Goal: Find specific fact

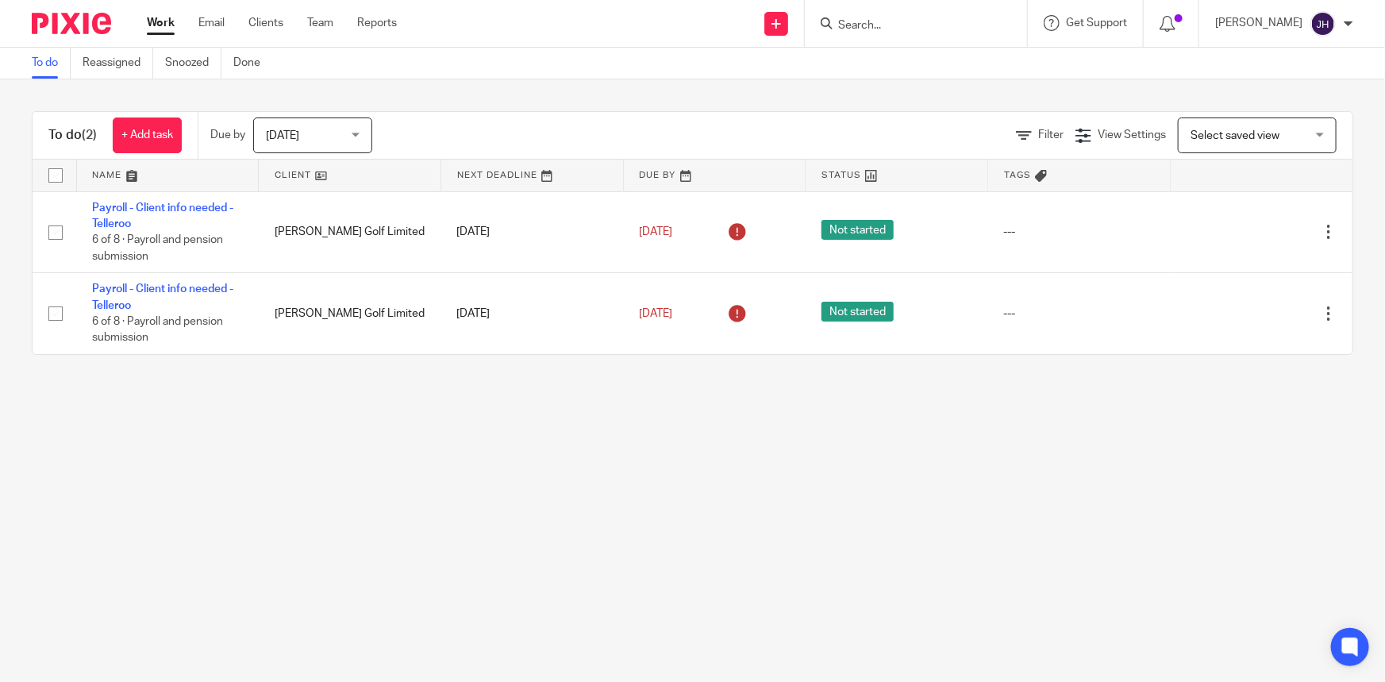
click at [922, 32] on form at bounding box center [921, 23] width 169 height 20
click at [926, 33] on div at bounding box center [916, 23] width 222 height 47
click at [926, 27] on input "Search" at bounding box center [908, 26] width 143 height 14
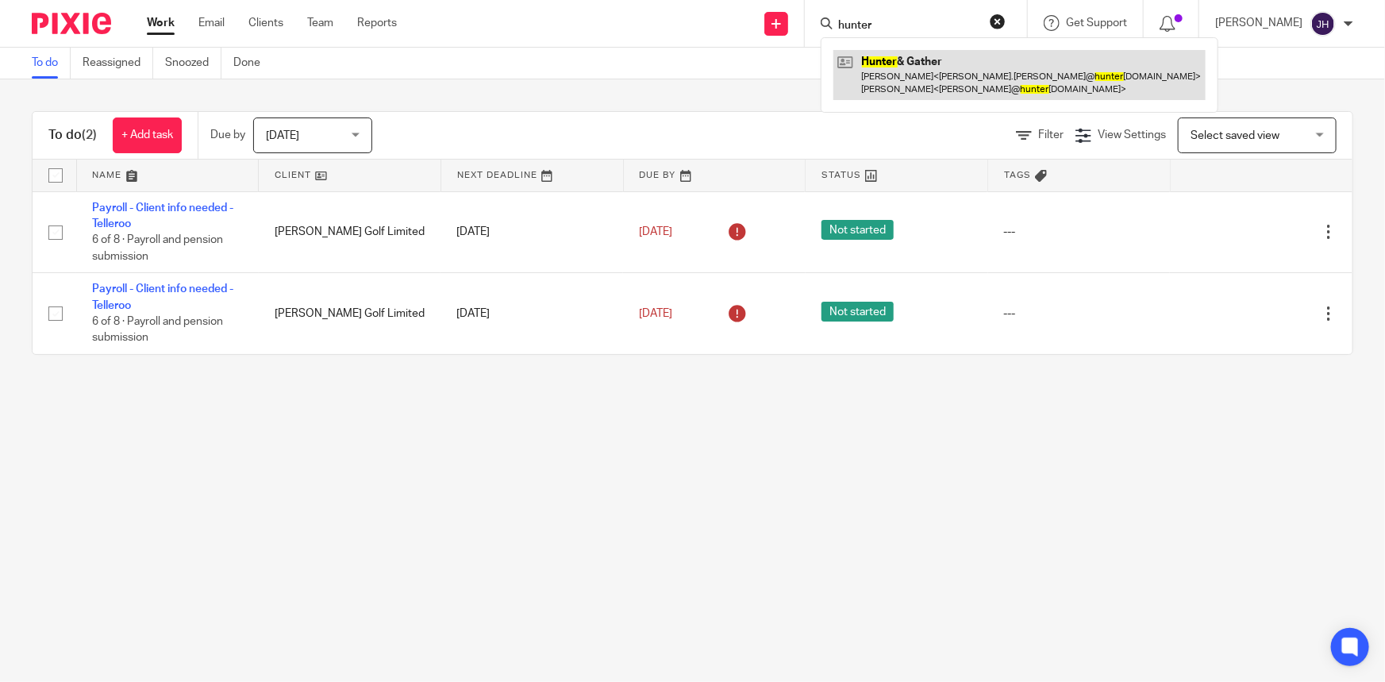
type input "hunter"
drag, startPoint x: 930, startPoint y: 72, endPoint x: 889, endPoint y: 69, distance: 41.4
click at [930, 72] on link at bounding box center [1020, 74] width 372 height 49
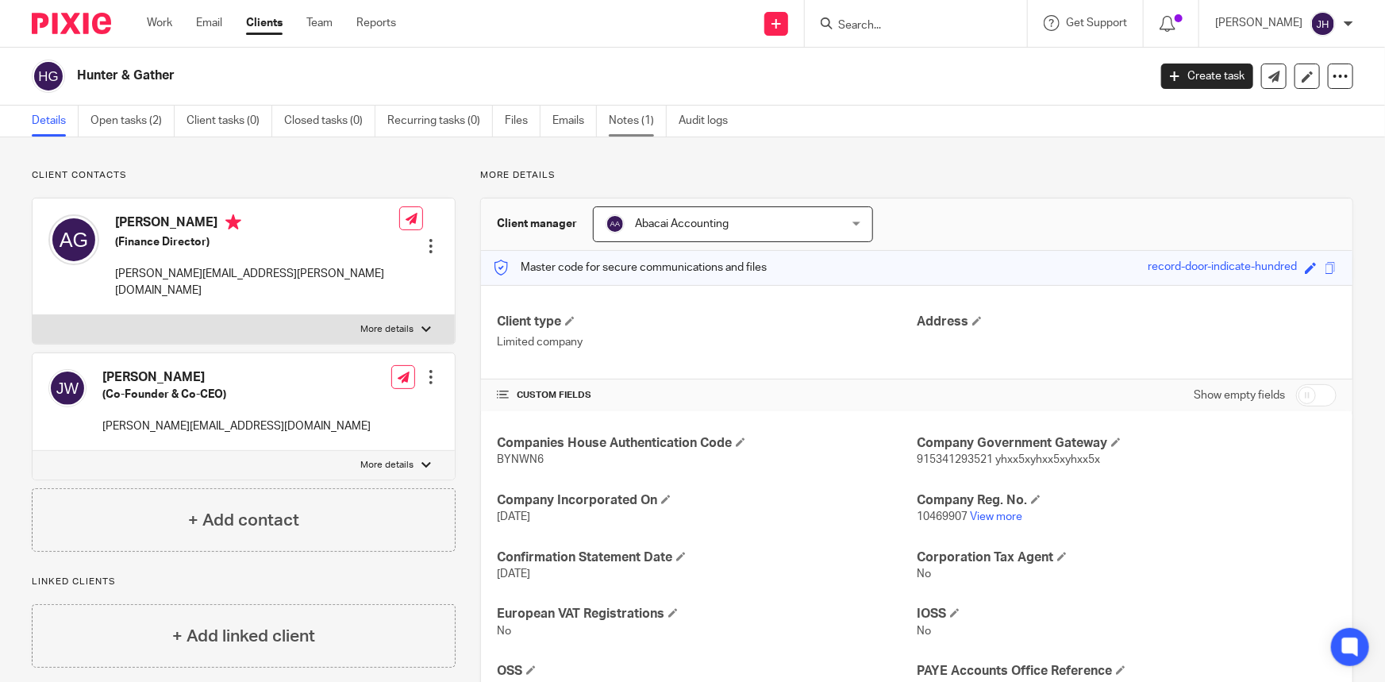
click at [637, 118] on link "Notes (1)" at bounding box center [638, 121] width 58 height 31
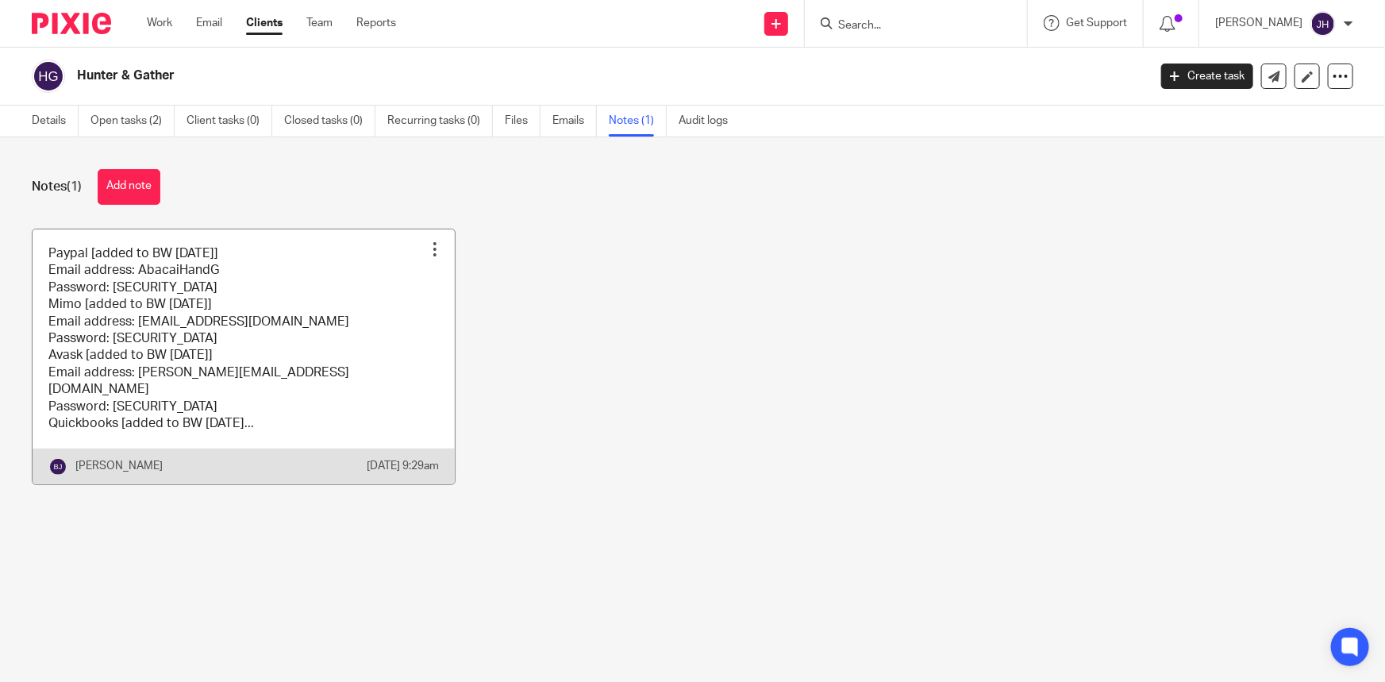
click at [237, 336] on link at bounding box center [244, 356] width 422 height 255
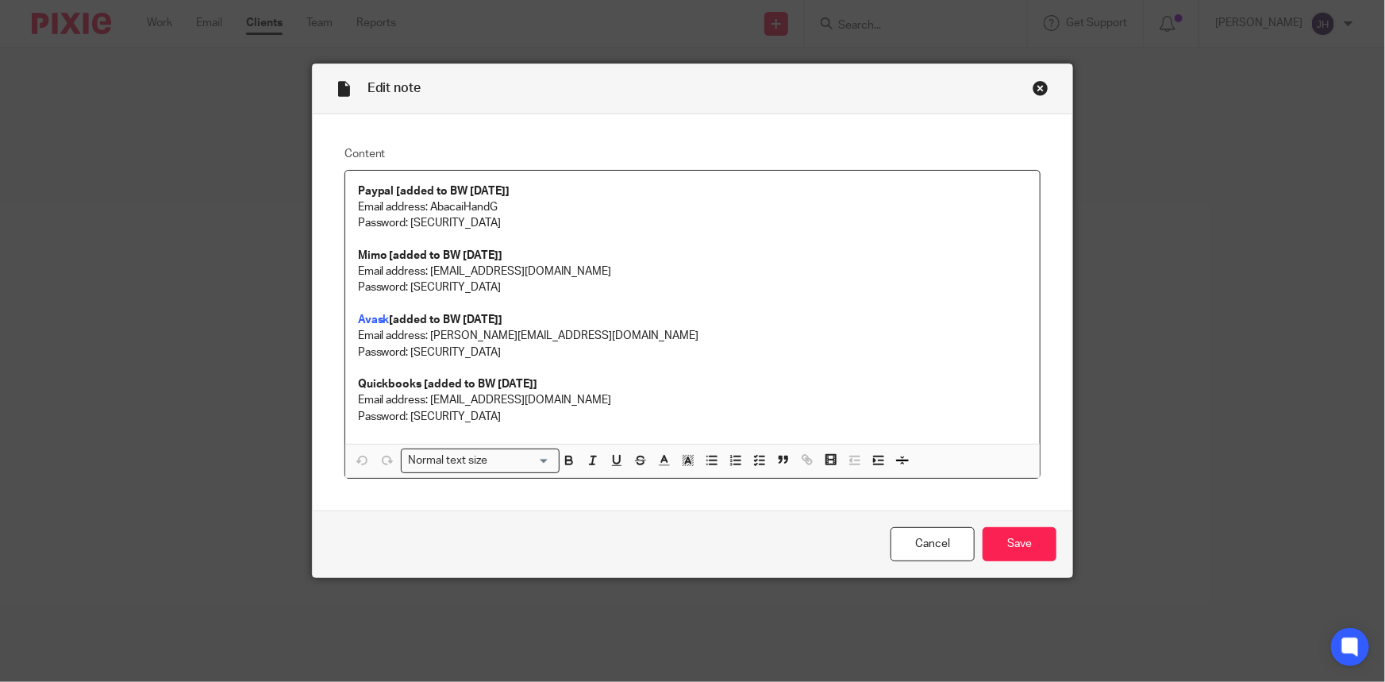
click at [399, 272] on p "Email address: accounting@abacai.co.uk" at bounding box center [693, 272] width 670 height 16
click at [367, 256] on strong "Mimo [added to BW 8/8/2025]" at bounding box center [430, 255] width 145 height 11
click at [387, 283] on p "Password: Rz3p*xpsP4((AN7" at bounding box center [693, 287] width 670 height 16
click at [410, 275] on p "Email address: accounting@abacai.co.uk" at bounding box center [693, 272] width 670 height 16
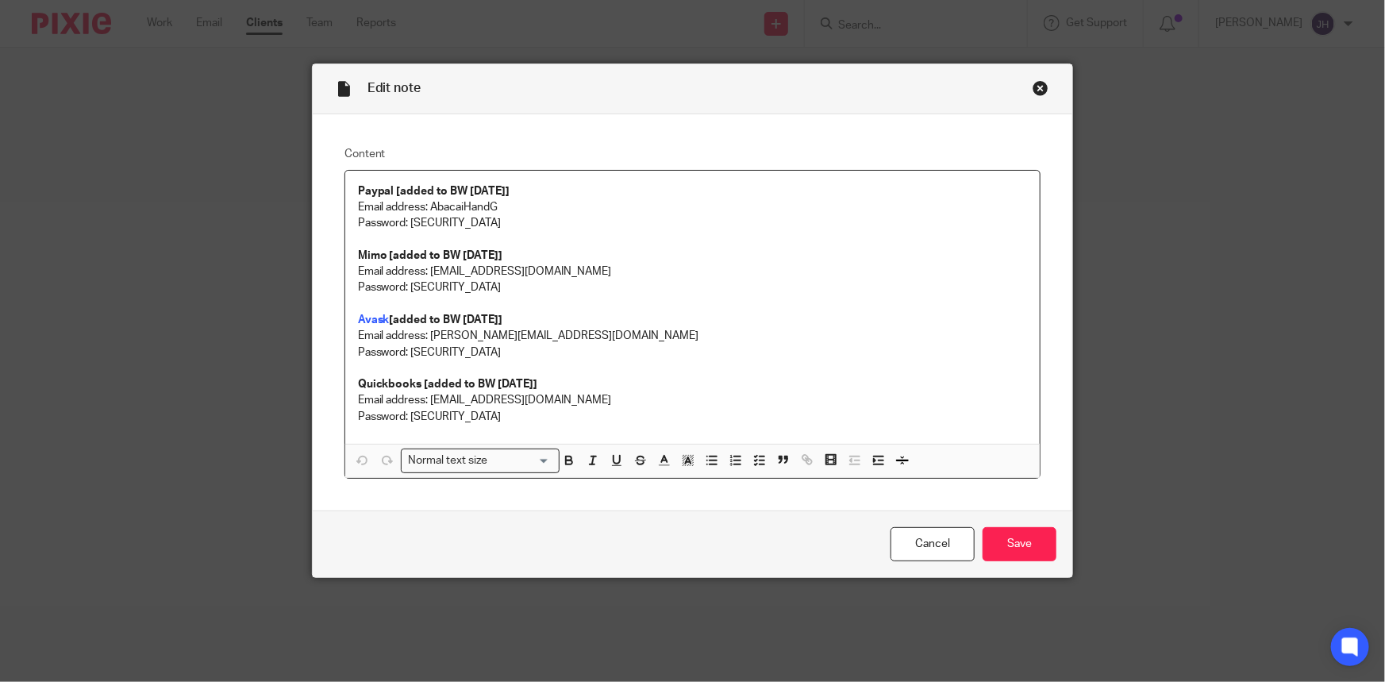
click at [432, 269] on p "Email address: accounting@abacai.co.uk" at bounding box center [693, 272] width 670 height 16
drag, startPoint x: 432, startPoint y: 269, endPoint x: 572, endPoint y: 270, distance: 140.5
click at [572, 270] on p "Email address: accounting@abacai.co.uk" at bounding box center [693, 272] width 670 height 16
copy p "accounting@abacai.co.uk"
click at [456, 291] on p "Password: Rz3p*xpsP4((AN7" at bounding box center [693, 287] width 670 height 16
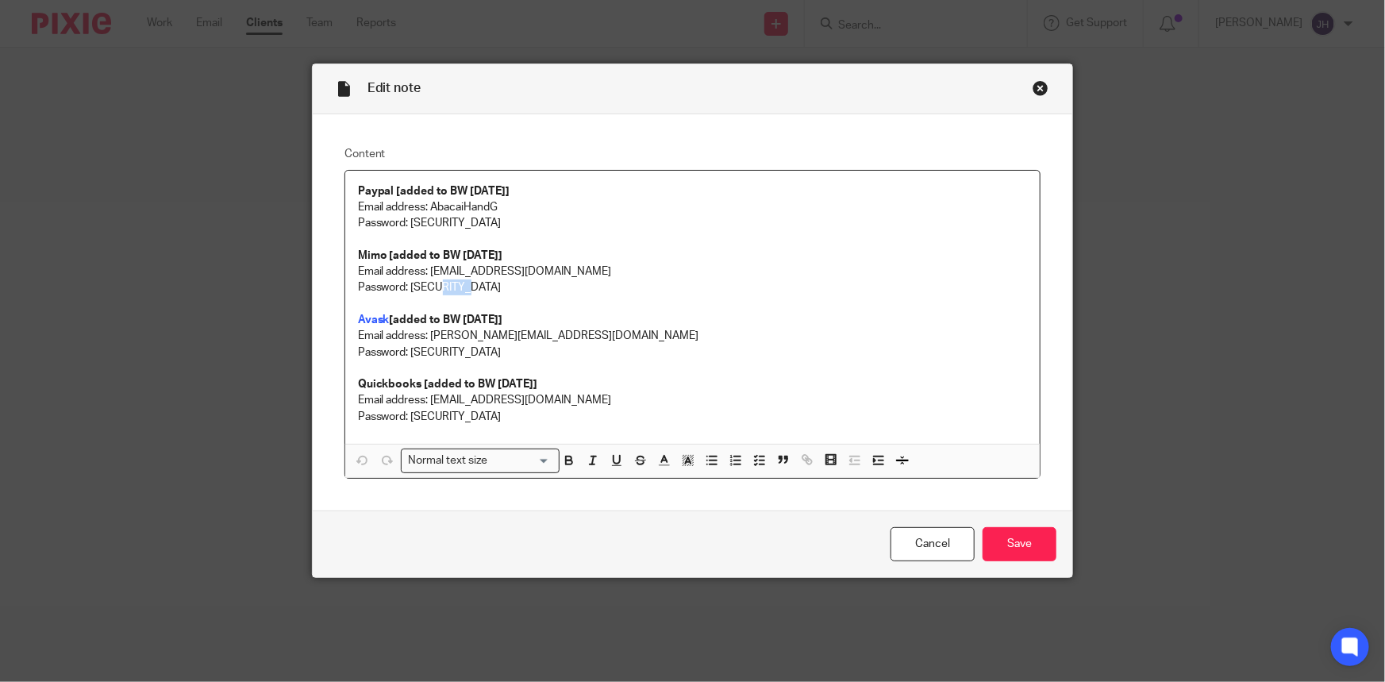
click at [456, 291] on p "Password: Rz3p*xpsP4((AN7" at bounding box center [693, 287] width 670 height 16
drag, startPoint x: 410, startPoint y: 284, endPoint x: 490, endPoint y: 284, distance: 80.2
click at [487, 284] on p "Password: Rz3p*xpsP4((AN7" at bounding box center [693, 287] width 670 height 16
drag, startPoint x: 500, startPoint y: 285, endPoint x: 405, endPoint y: 287, distance: 95.3
click at [405, 287] on p "Password: Rz3p*xpsP4((AN7" at bounding box center [693, 287] width 670 height 16
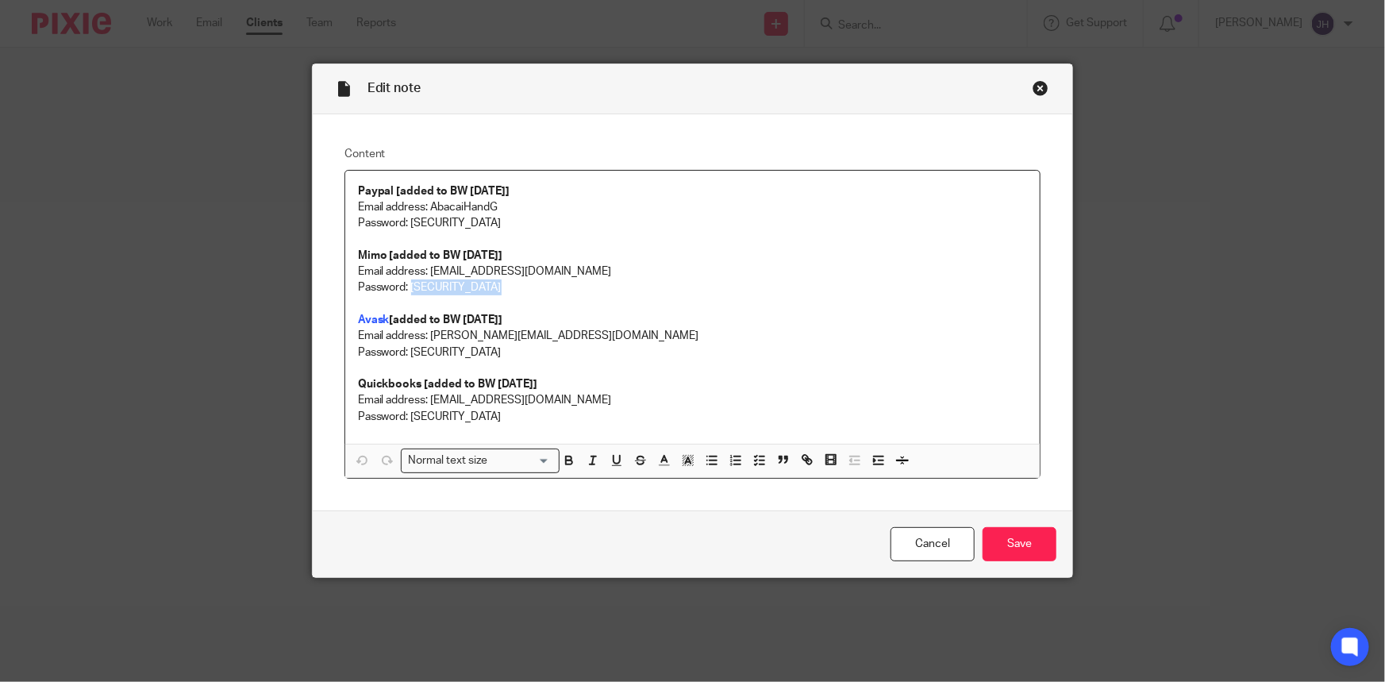
copy p "Rz3p*xpsP4((AN7"
click at [1033, 86] on div "Close this dialog window" at bounding box center [1041, 88] width 16 height 16
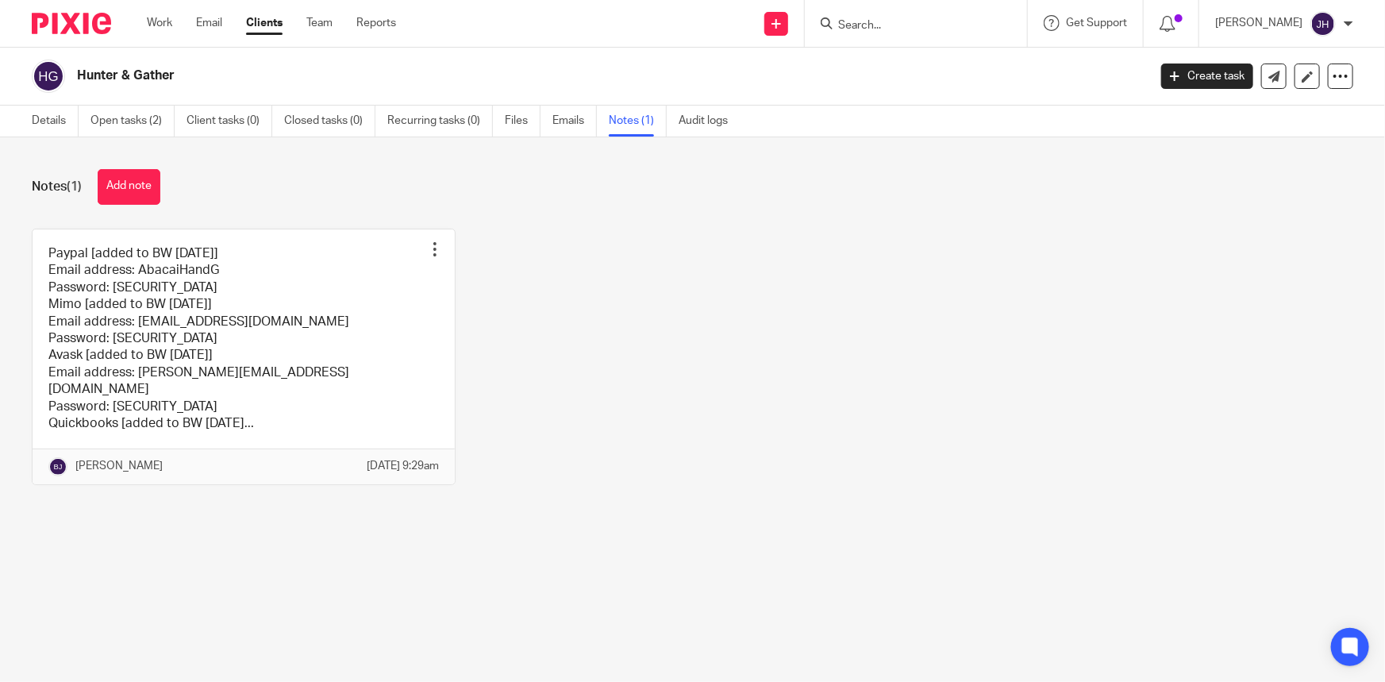
click at [923, 32] on input "Search" at bounding box center [908, 26] width 143 height 14
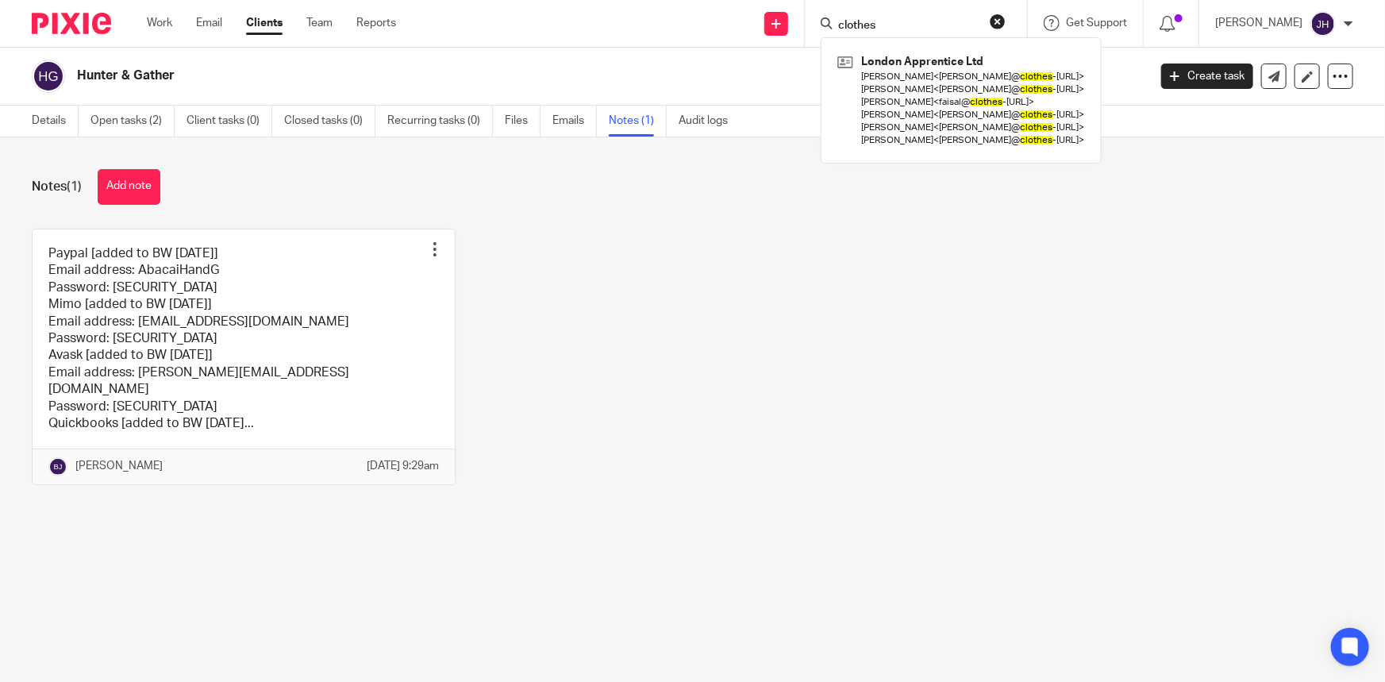
type input "clothes"
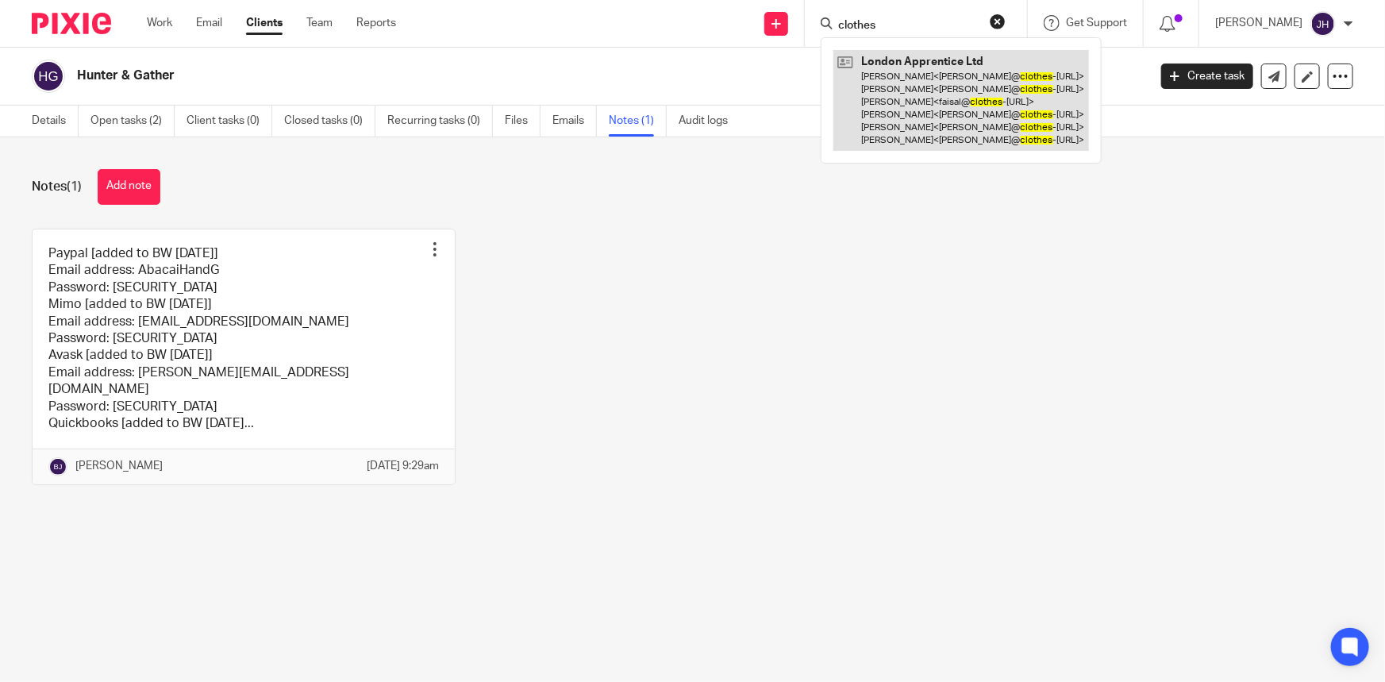
click at [961, 71] on link at bounding box center [962, 100] width 256 height 101
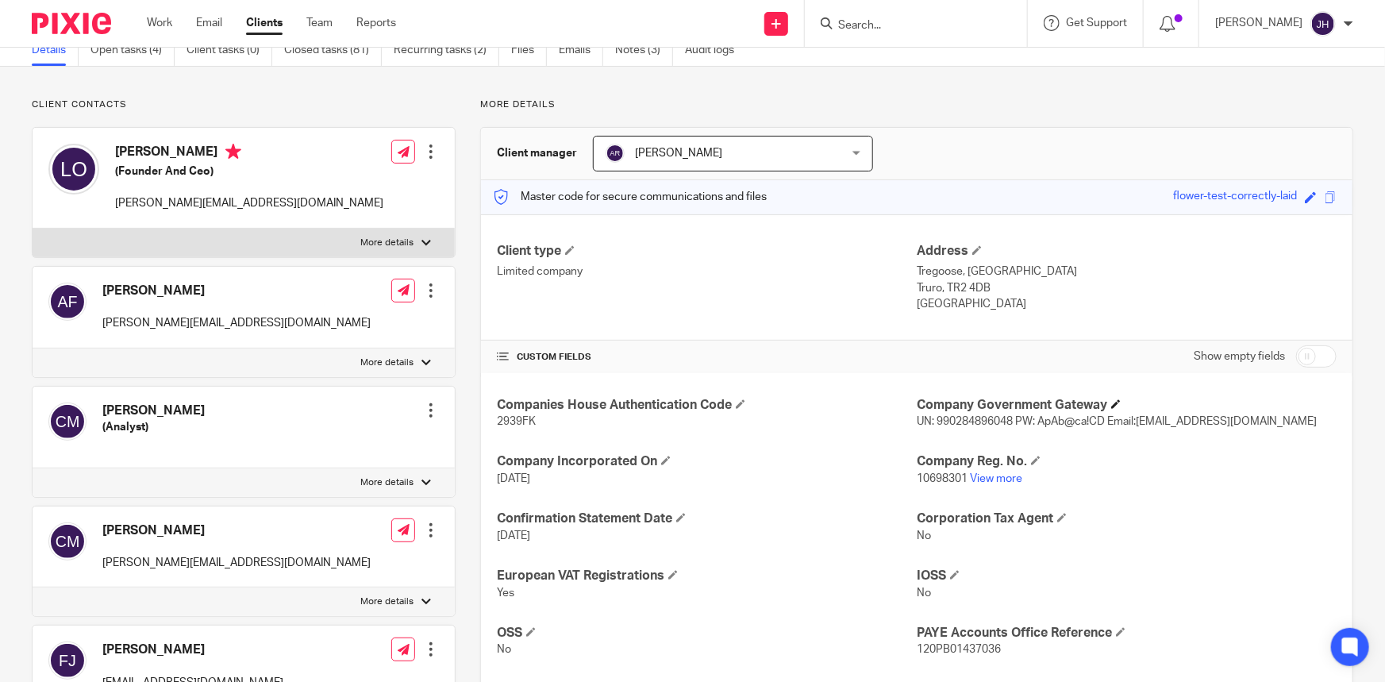
scroll to position [71, 0]
click at [996, 420] on span "UN: 990284896048 PW: ApAb@ca!CD Email:[EMAIL_ADDRESS][DOMAIN_NAME]" at bounding box center [1117, 420] width 400 height 11
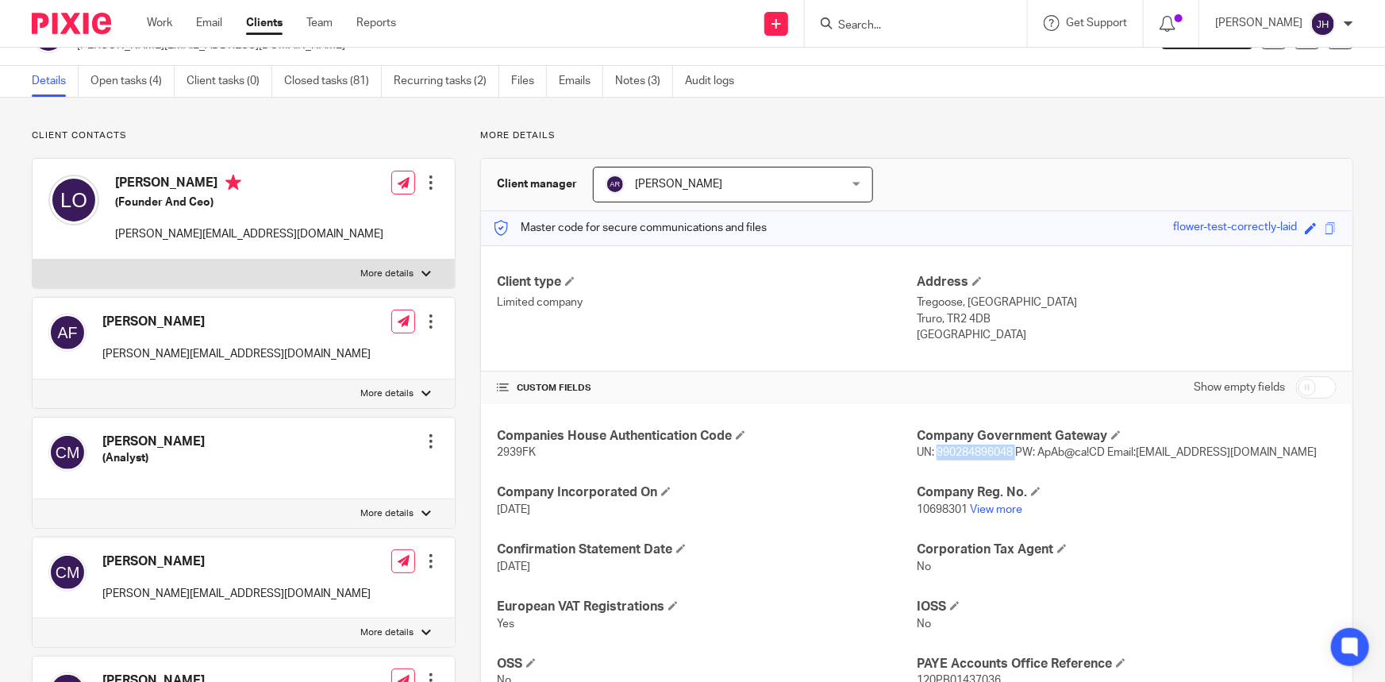
scroll to position [0, 0]
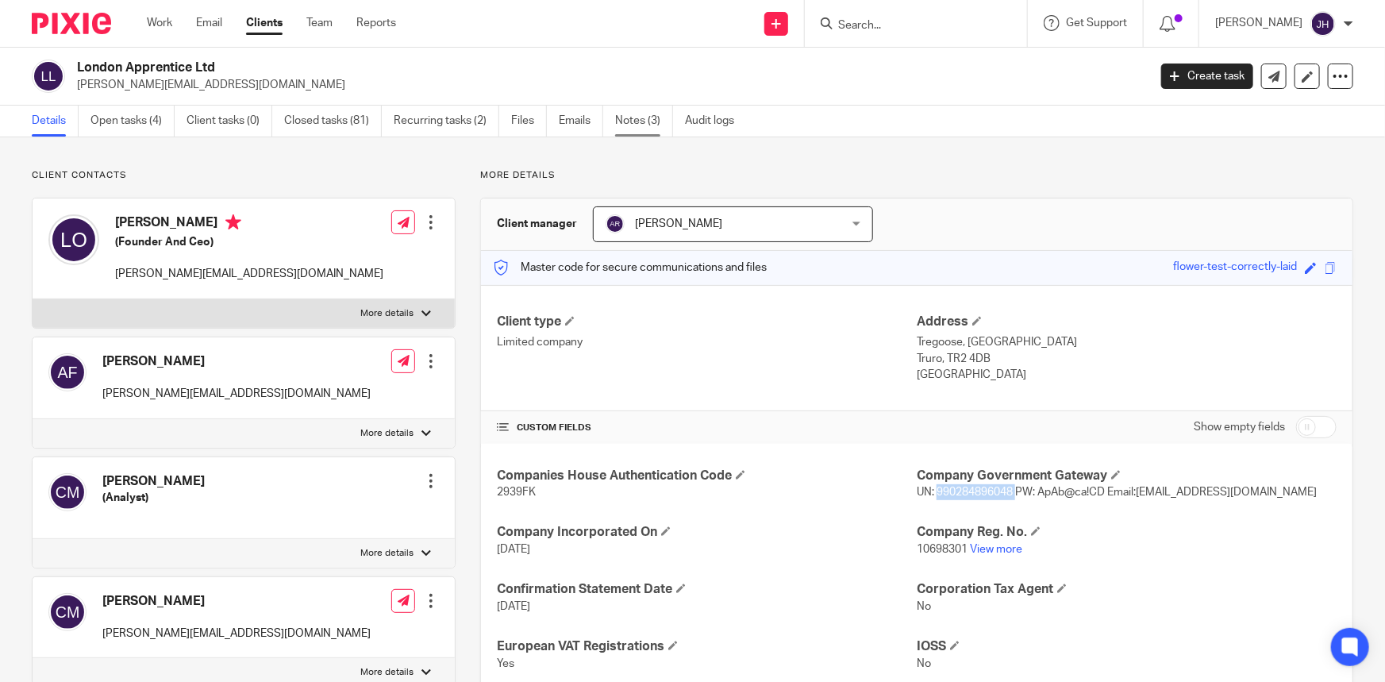
click at [627, 124] on link "Notes (3)" at bounding box center [644, 121] width 58 height 31
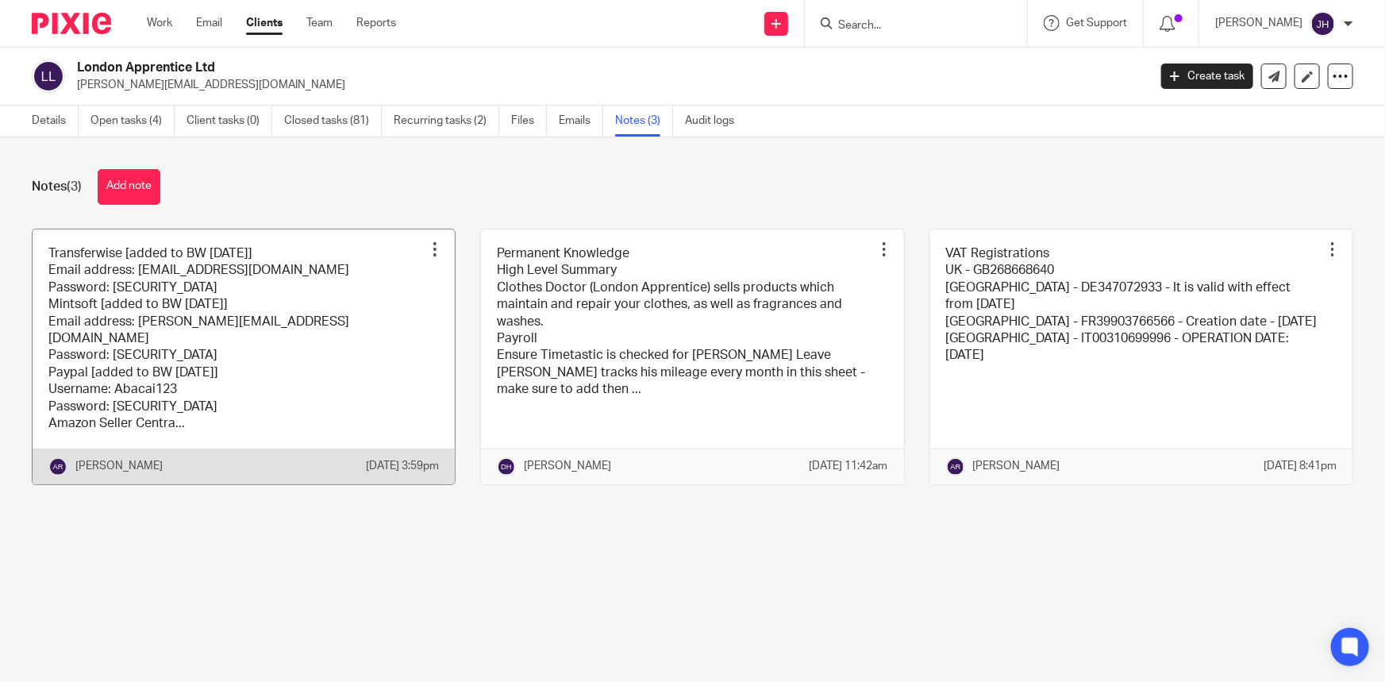
click at [219, 325] on link at bounding box center [244, 356] width 422 height 255
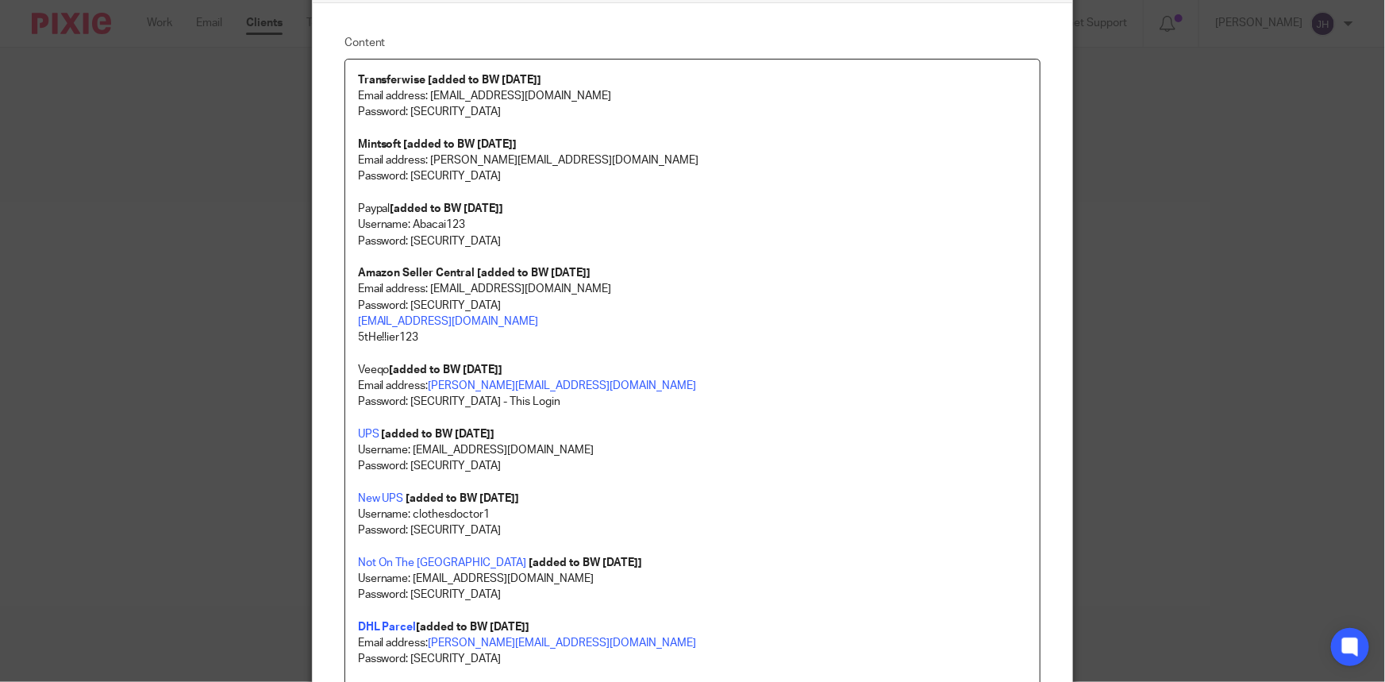
scroll to position [216, 0]
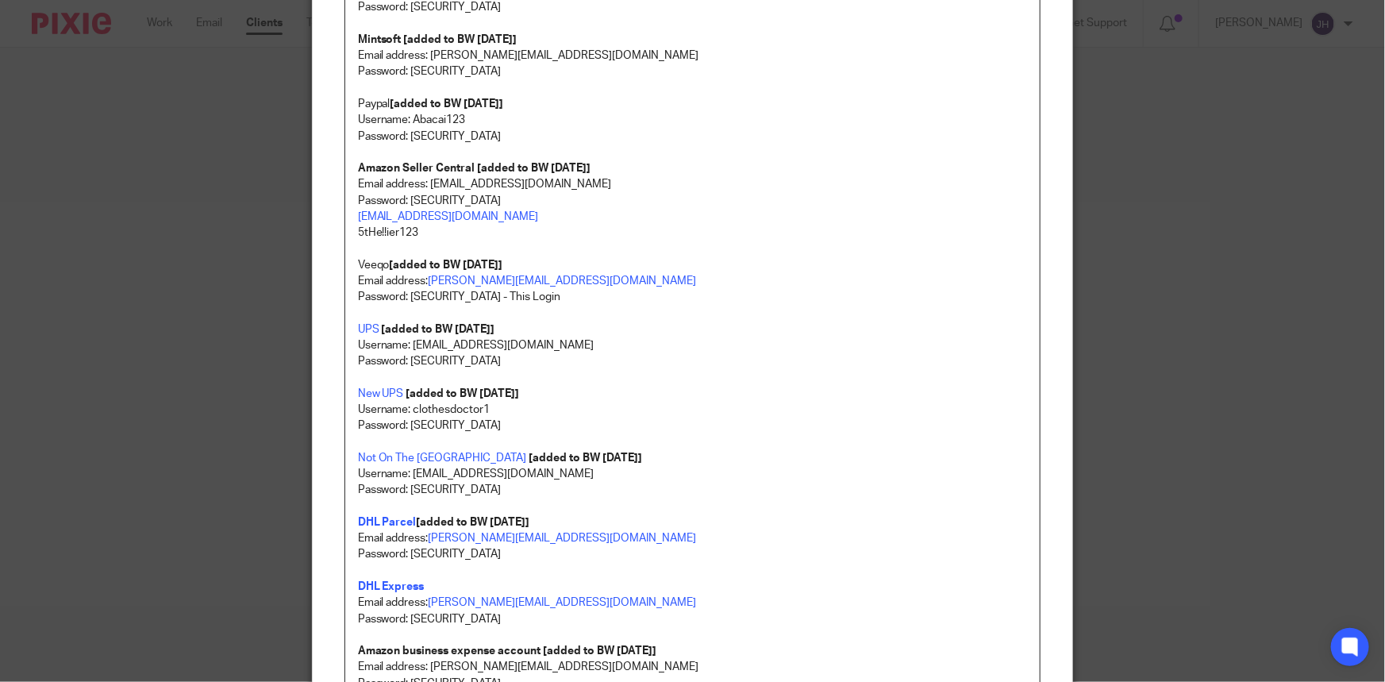
click at [653, 375] on p at bounding box center [693, 378] width 670 height 16
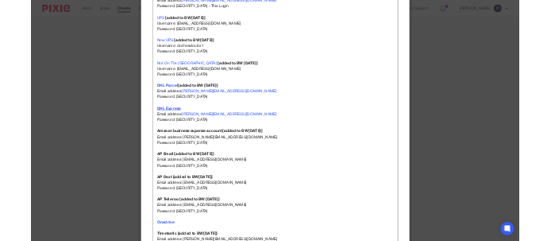
scroll to position [505, 0]
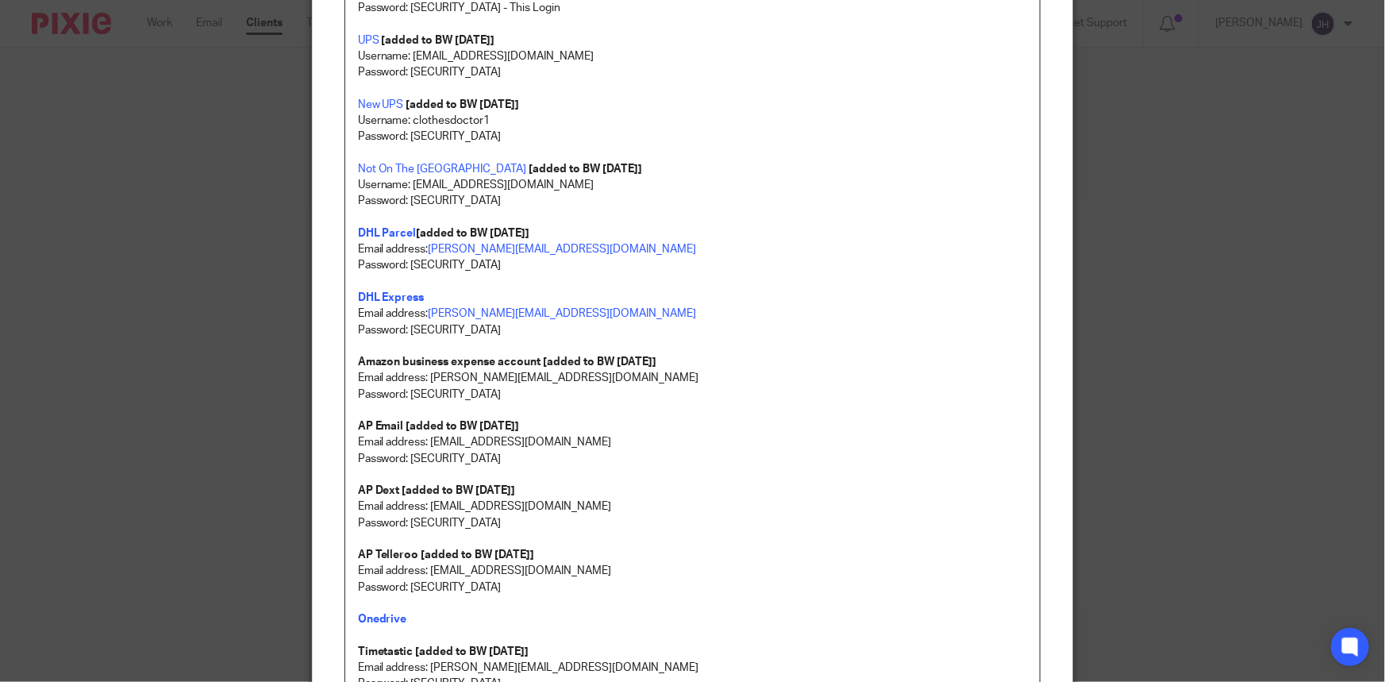
click at [410, 451] on p "Password: [SECURITY_DATA]" at bounding box center [693, 459] width 670 height 16
click at [413, 453] on p "Password: [SECURITY_DATA]" at bounding box center [693, 459] width 670 height 16
drag, startPoint x: 413, startPoint y: 453, endPoint x: 668, endPoint y: 451, distance: 254.8
click at [668, 451] on p "Password: [SECURITY_DATA]" at bounding box center [693, 459] width 670 height 16
copy p "ApAb@ca!CDymAy4ts6yQHzBW3mbGXC"
